Goal: Task Accomplishment & Management: Use online tool/utility

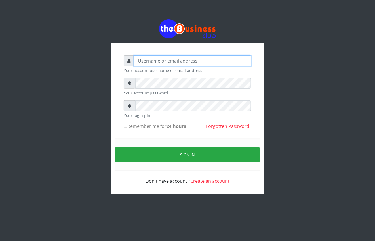
type input "Mavincio"
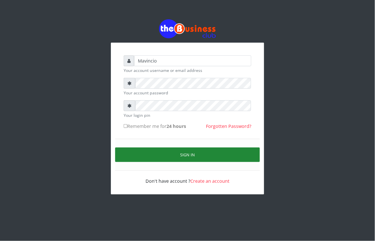
click at [188, 154] on button "Sign in" at bounding box center [187, 154] width 145 height 14
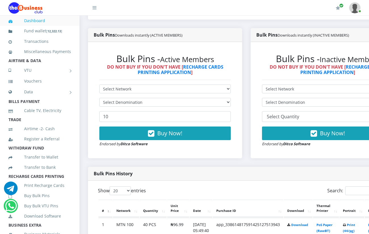
scroll to position [171, 0]
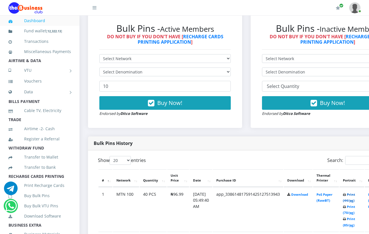
click at [355, 194] on link "Print (44/pg)" at bounding box center [349, 197] width 12 height 10
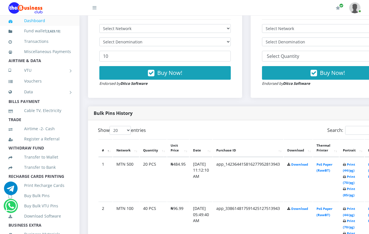
scroll to position [212, 0]
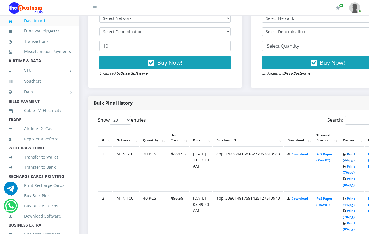
click at [355, 155] on link "Print (44/pg)" at bounding box center [349, 157] width 12 height 10
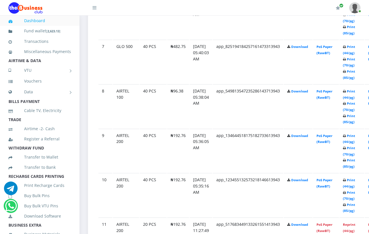
scroll to position [590, 0]
